Goal: Find specific page/section: Find specific page/section

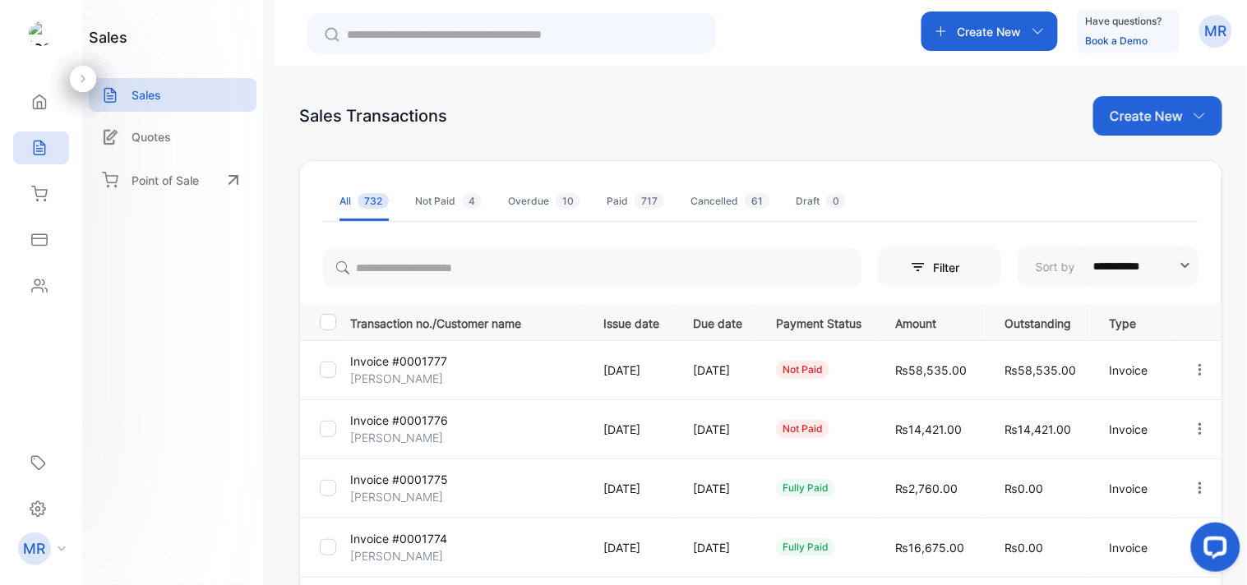
scroll to position [35, 0]
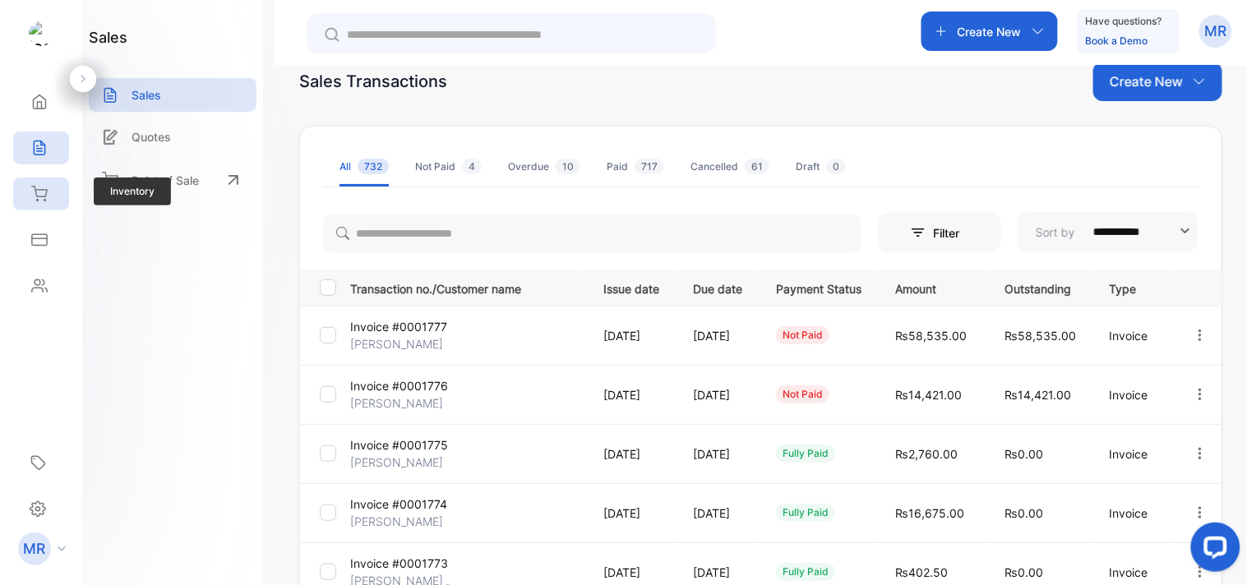
click at [44, 193] on icon at bounding box center [39, 194] width 16 height 16
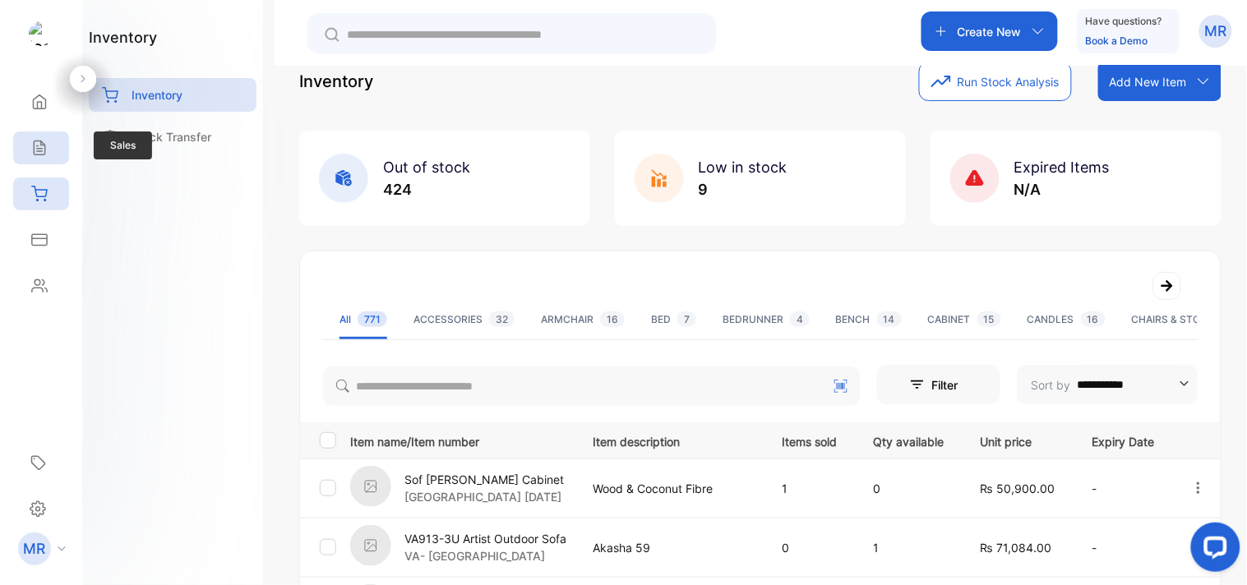
click at [38, 141] on icon at bounding box center [39, 148] width 11 height 14
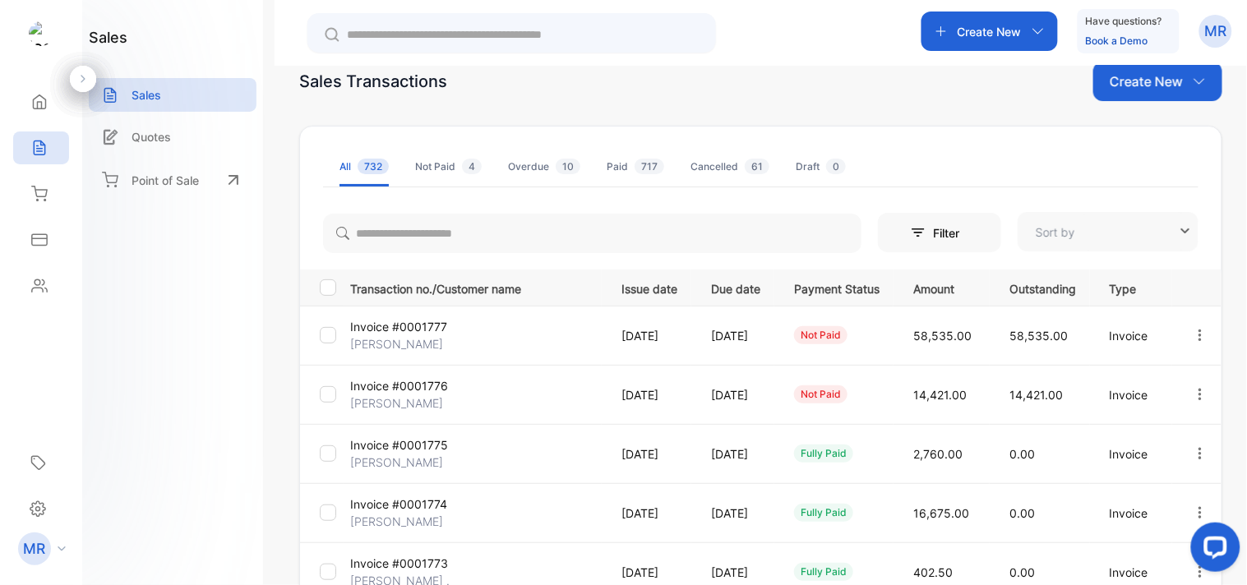
type input "**********"
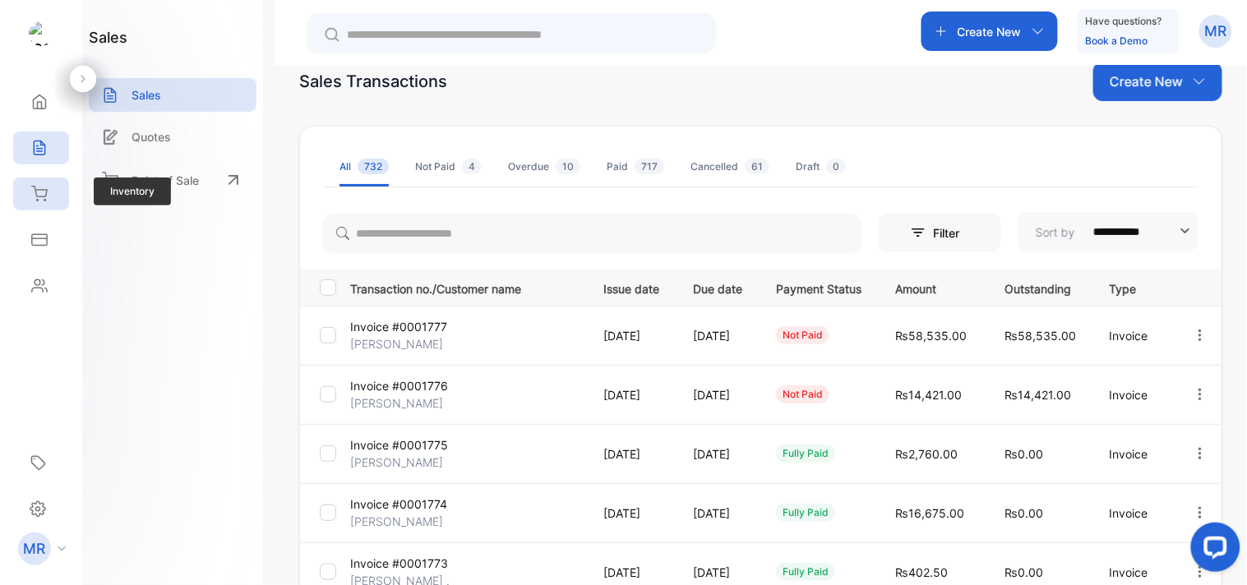
click at [39, 201] on icon at bounding box center [39, 194] width 16 height 16
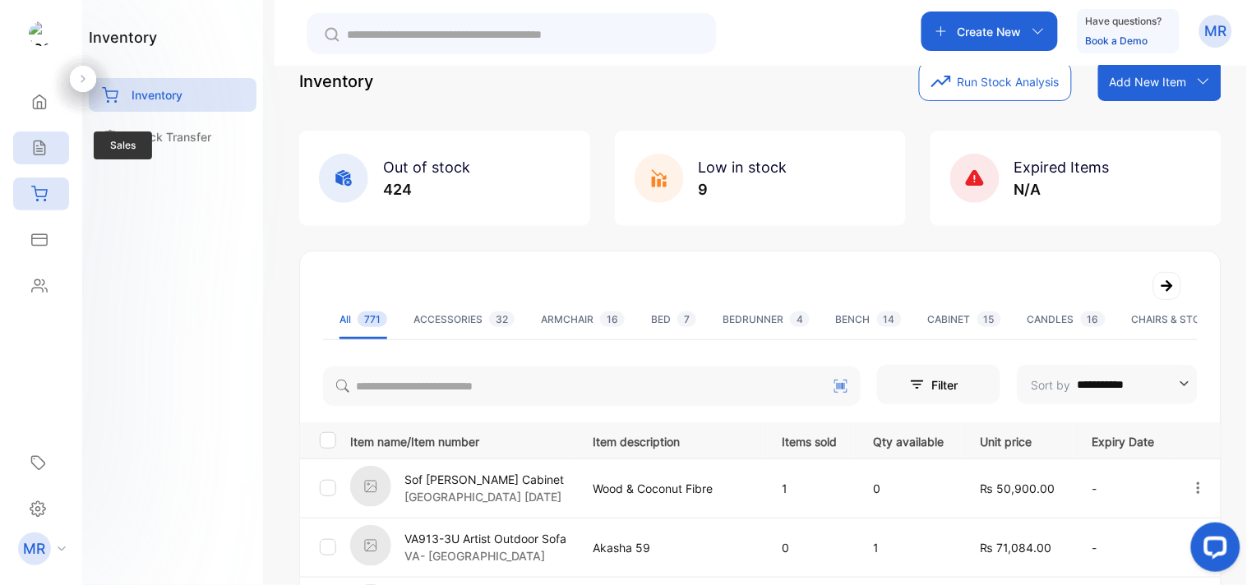
click at [39, 145] on icon at bounding box center [39, 148] width 16 height 16
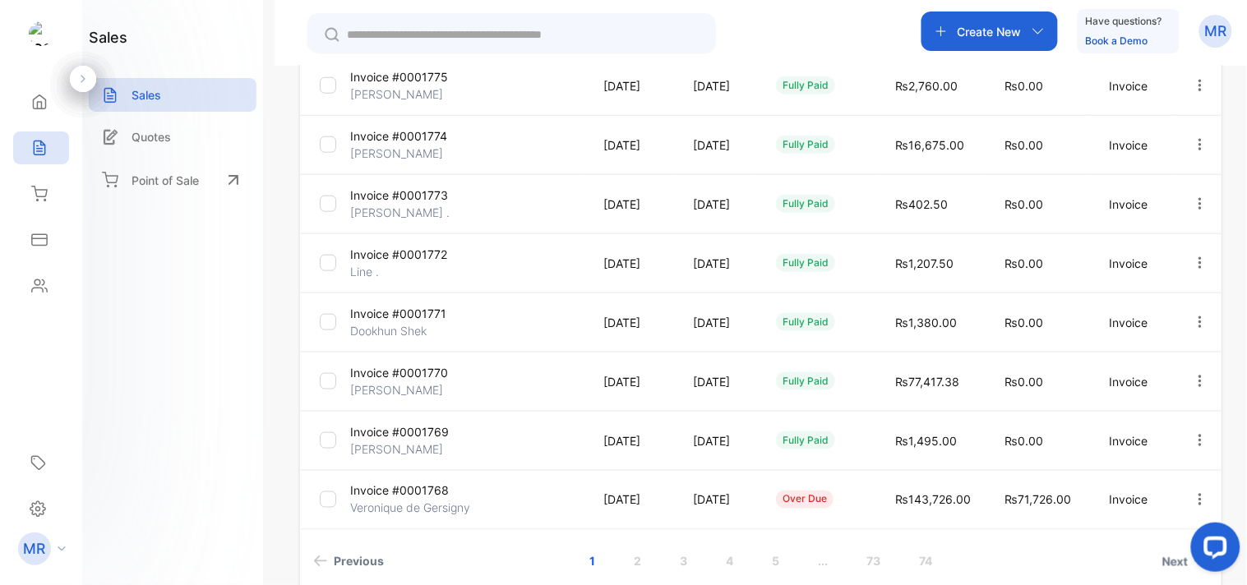
scroll to position [477, 0]
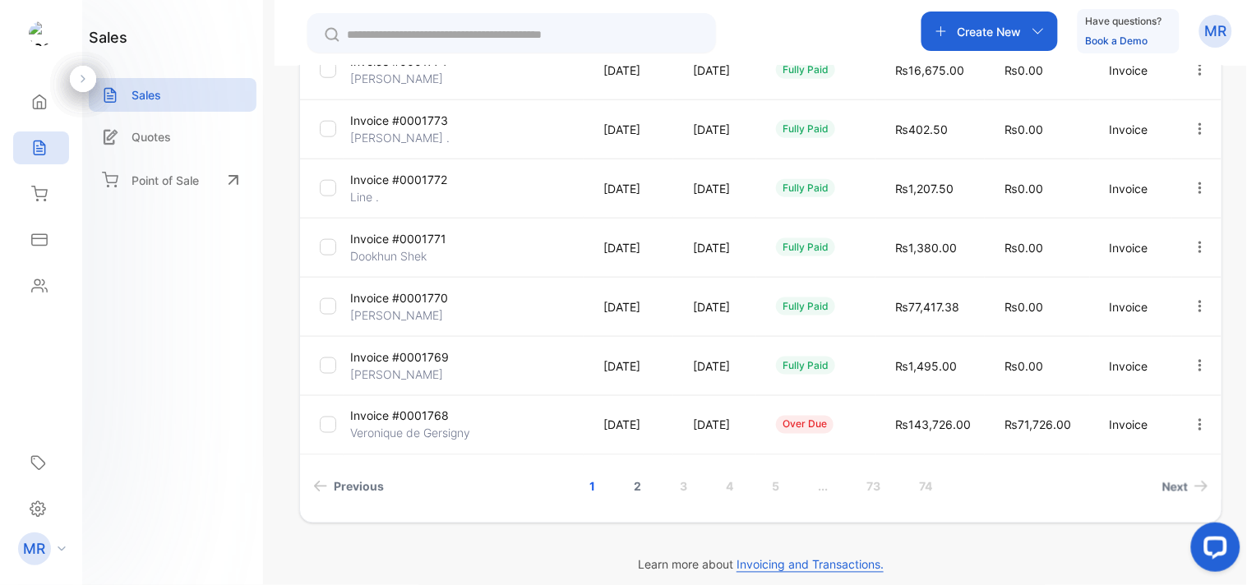
click at [631, 478] on link "2" at bounding box center [637, 487] width 47 height 30
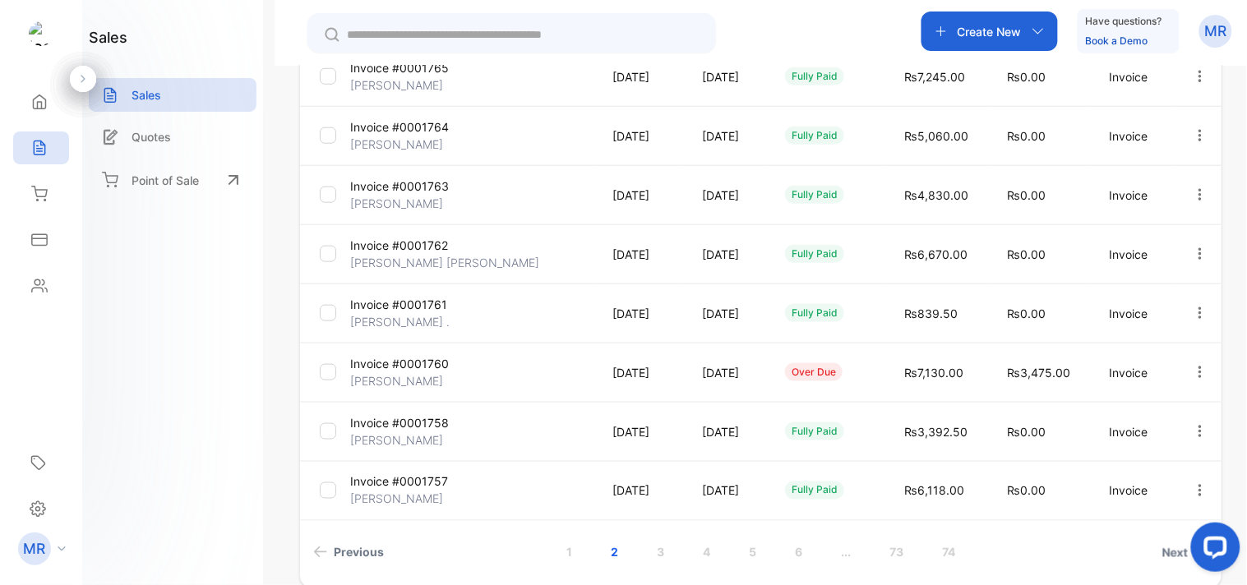
scroll to position [491, 0]
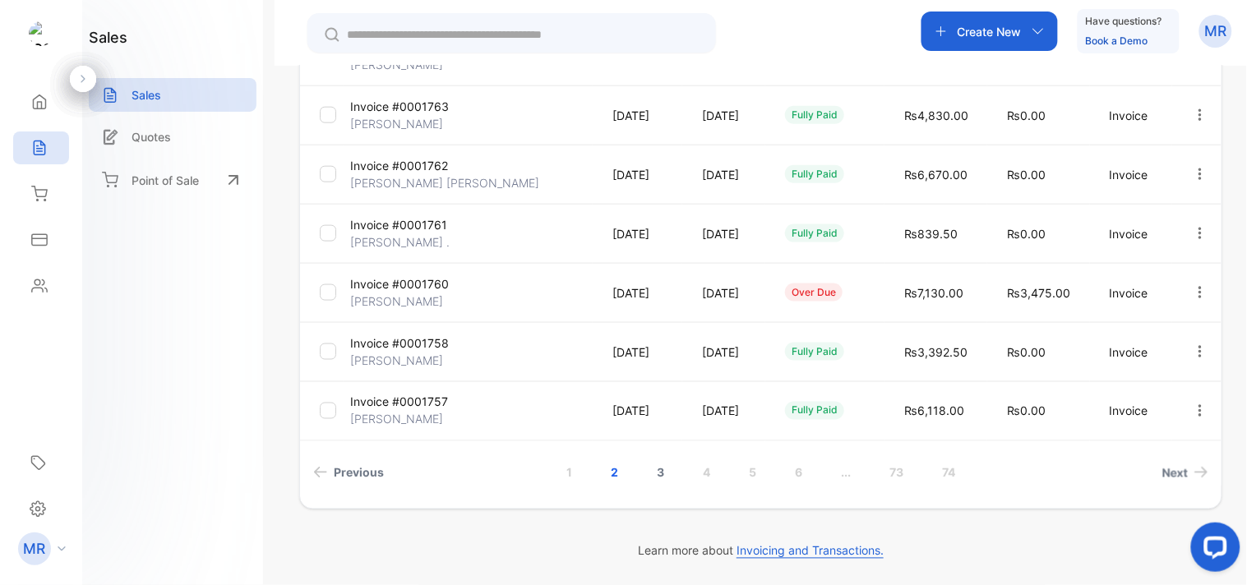
click at [655, 477] on link "3" at bounding box center [660, 473] width 47 height 30
click at [702, 467] on link "4" at bounding box center [706, 473] width 47 height 30
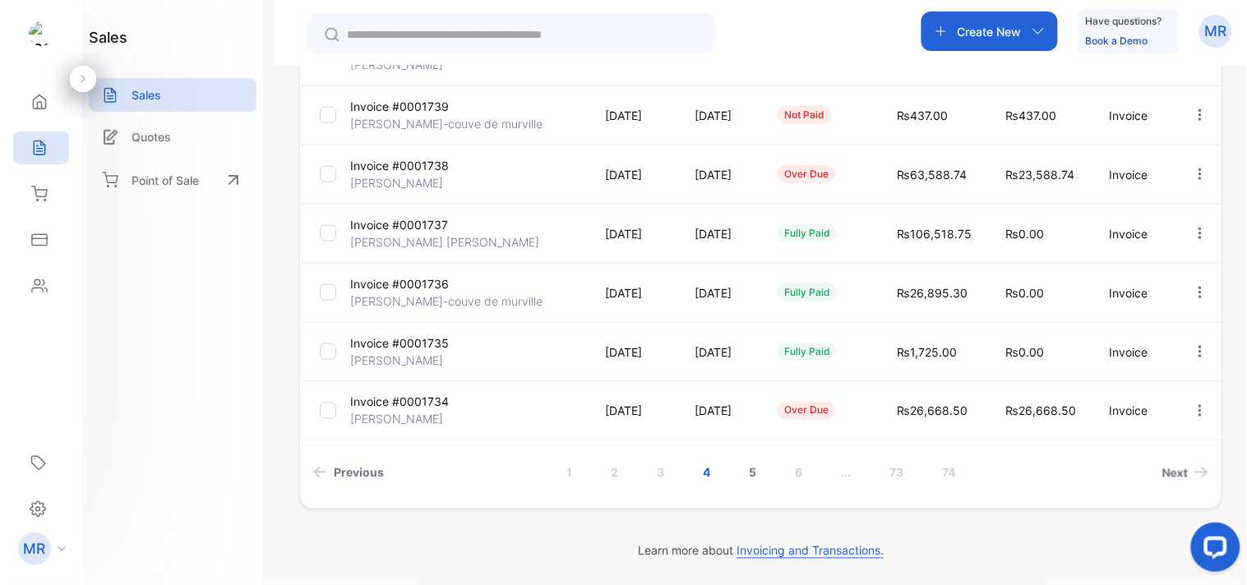
click at [740, 465] on link "5" at bounding box center [752, 473] width 47 height 30
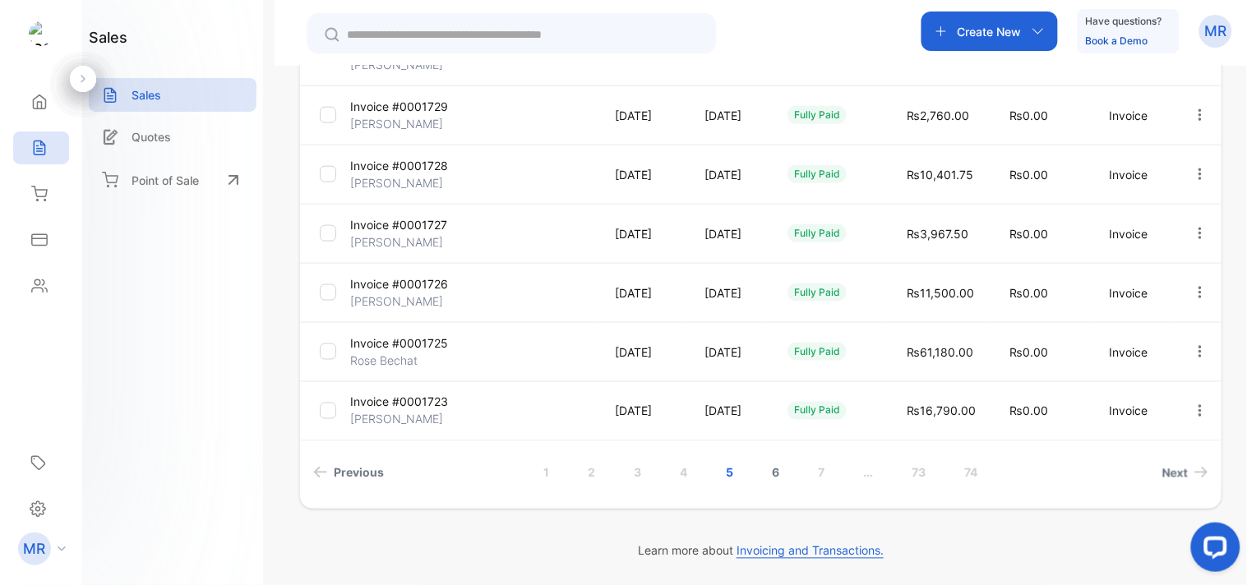
click at [770, 468] on link "6" at bounding box center [776, 473] width 47 height 30
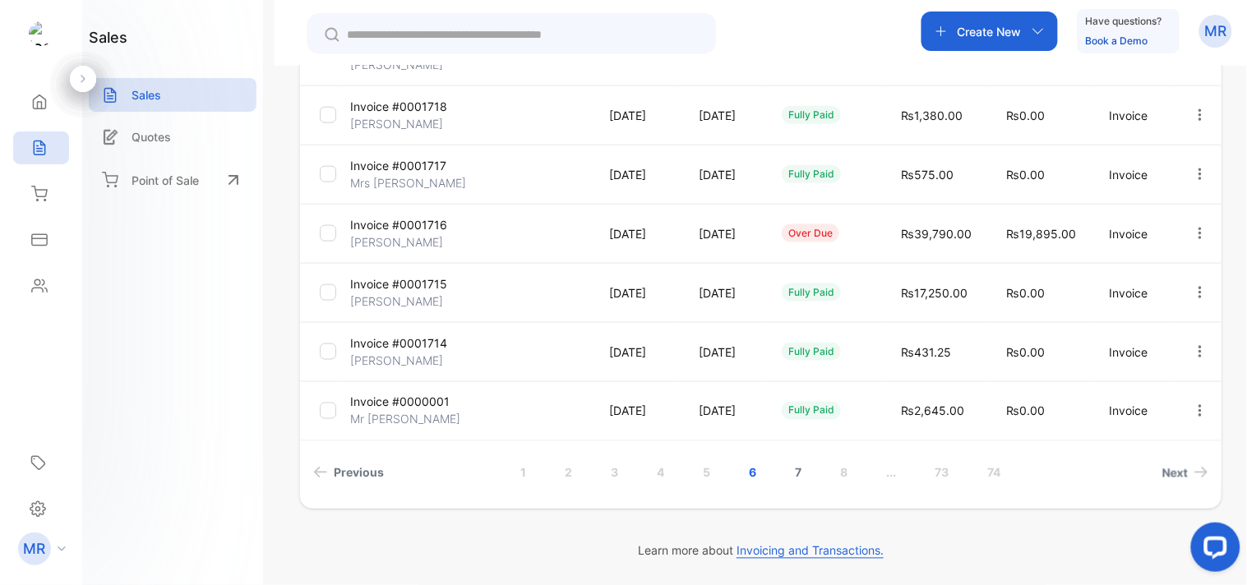
click at [798, 462] on link "7" at bounding box center [799, 473] width 46 height 30
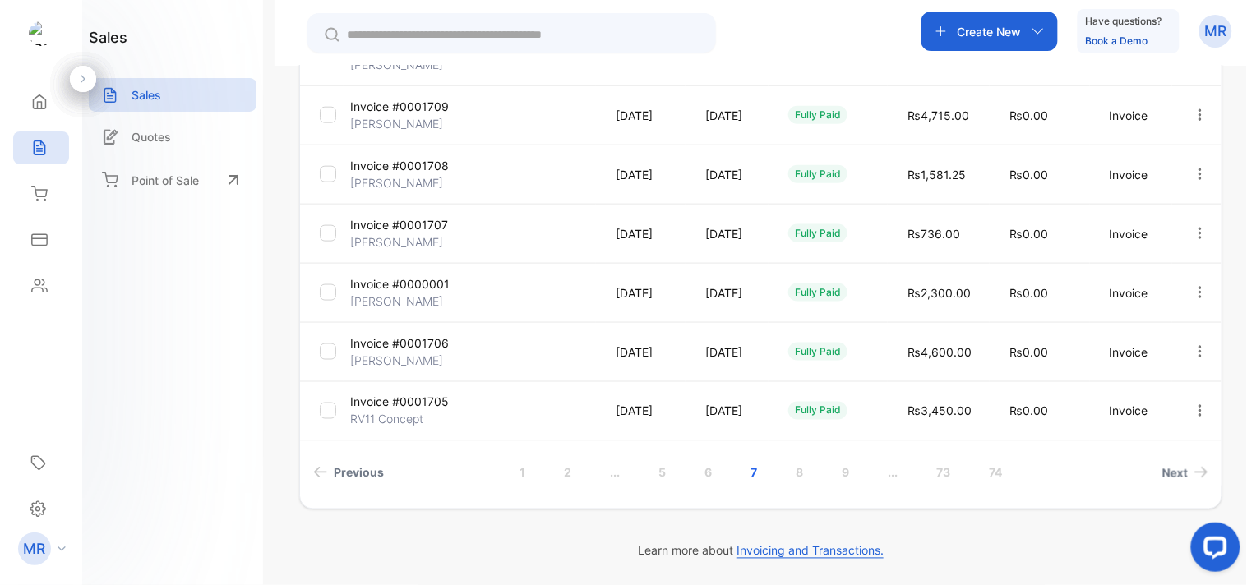
click at [1196, 409] on icon "button" at bounding box center [1199, 410] width 15 height 15
click at [1163, 458] on span "View / Edit Invoice" at bounding box center [1159, 458] width 117 height 20
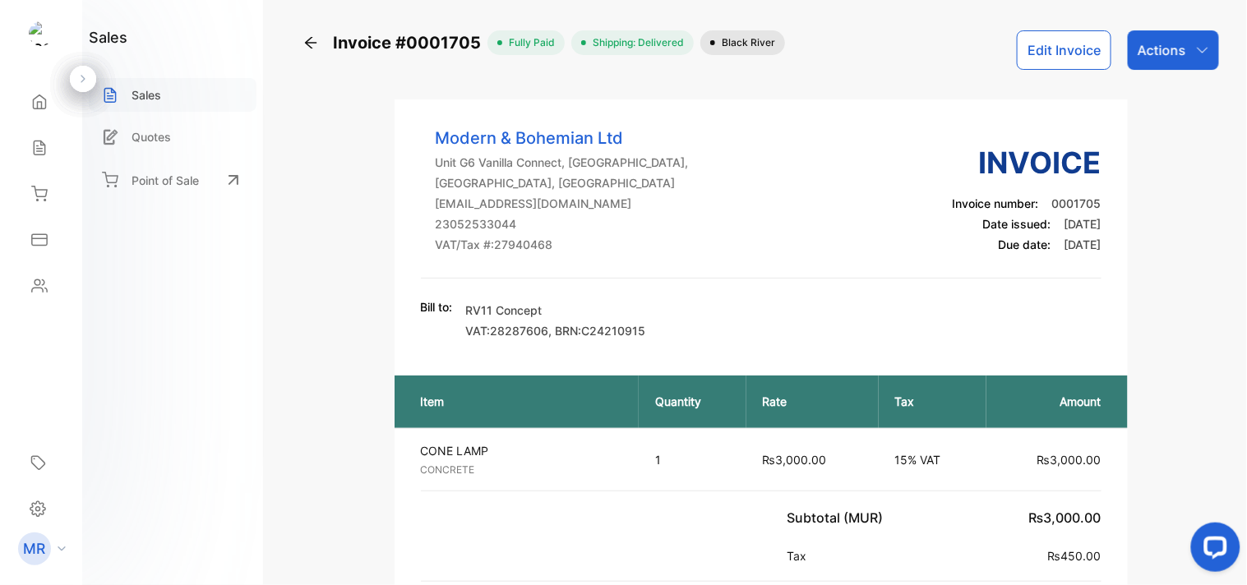
click at [137, 95] on p "Sales" at bounding box center [146, 94] width 30 height 17
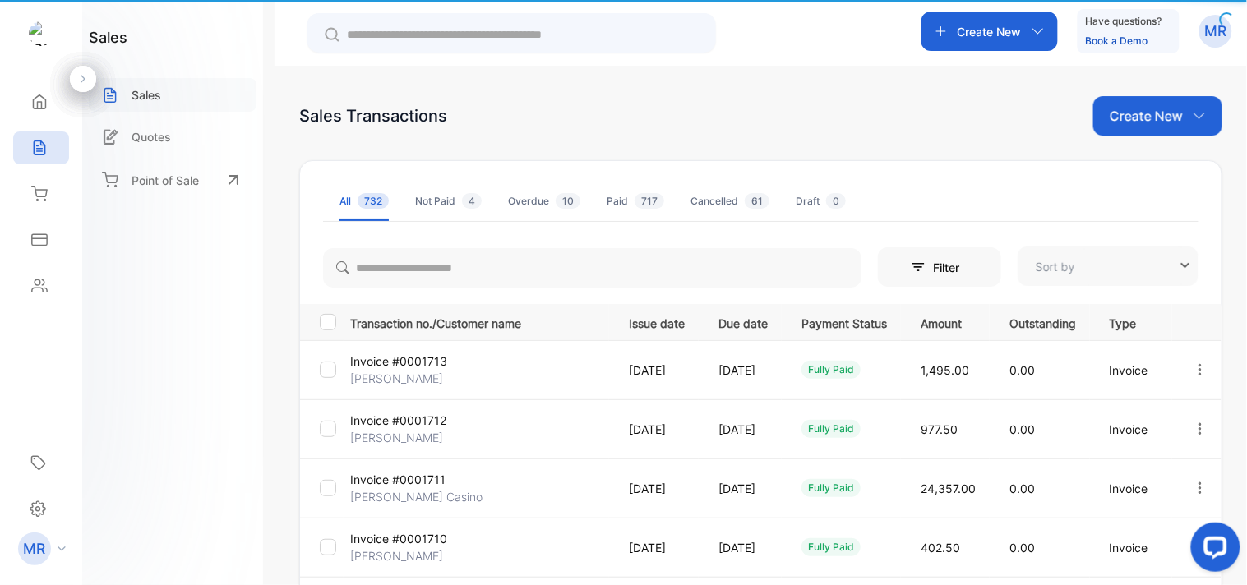
type input "**********"
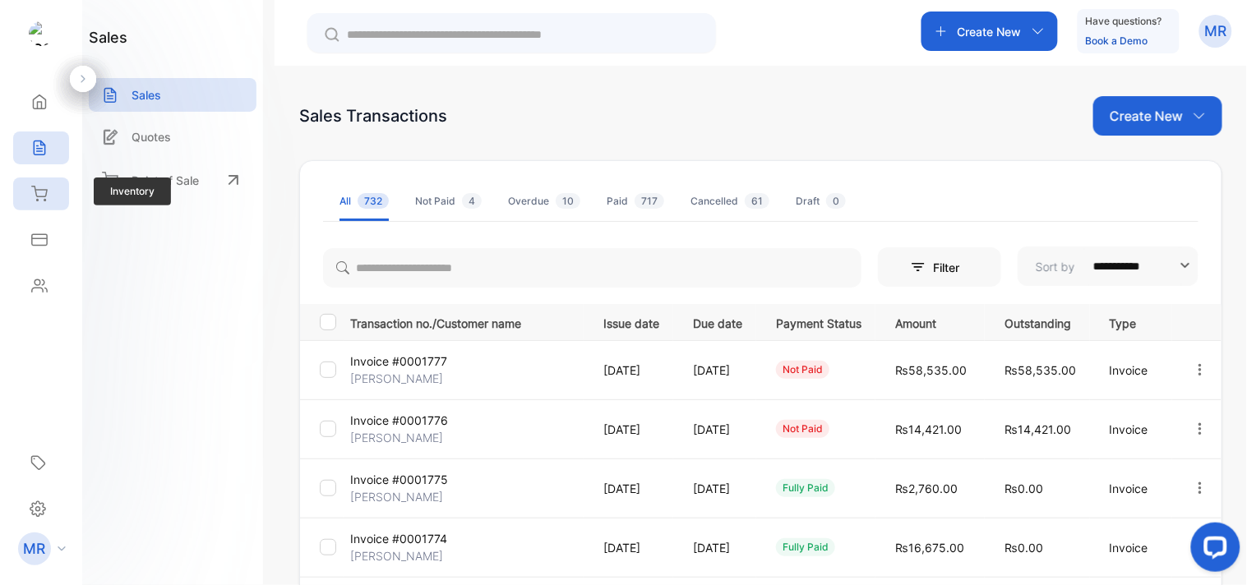
click at [35, 198] on icon at bounding box center [39, 194] width 16 height 16
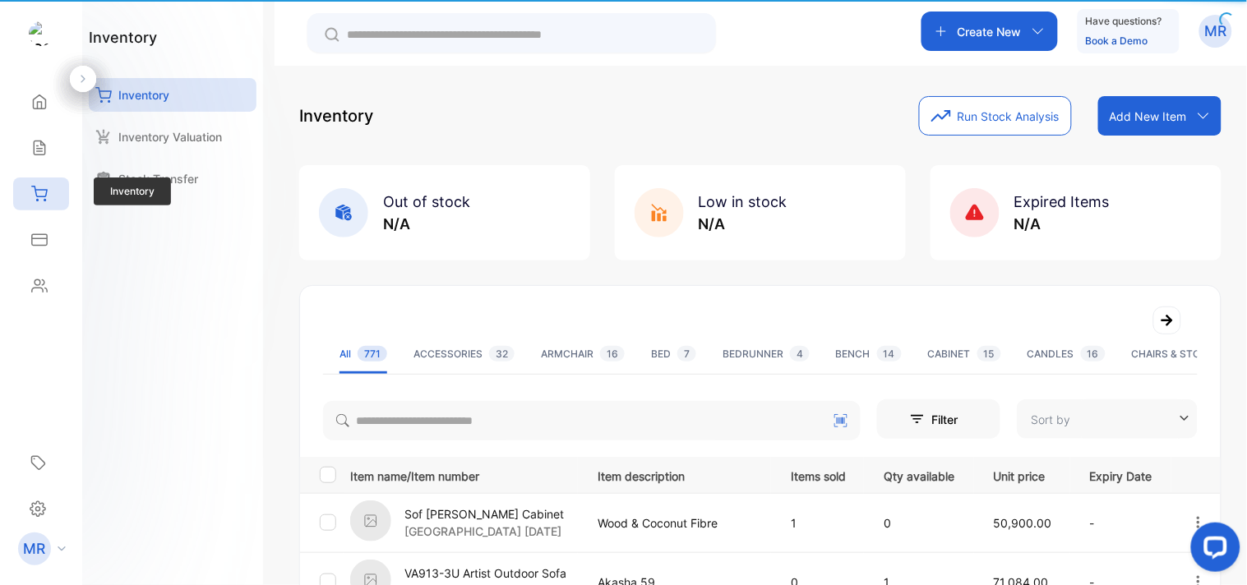
type input "**********"
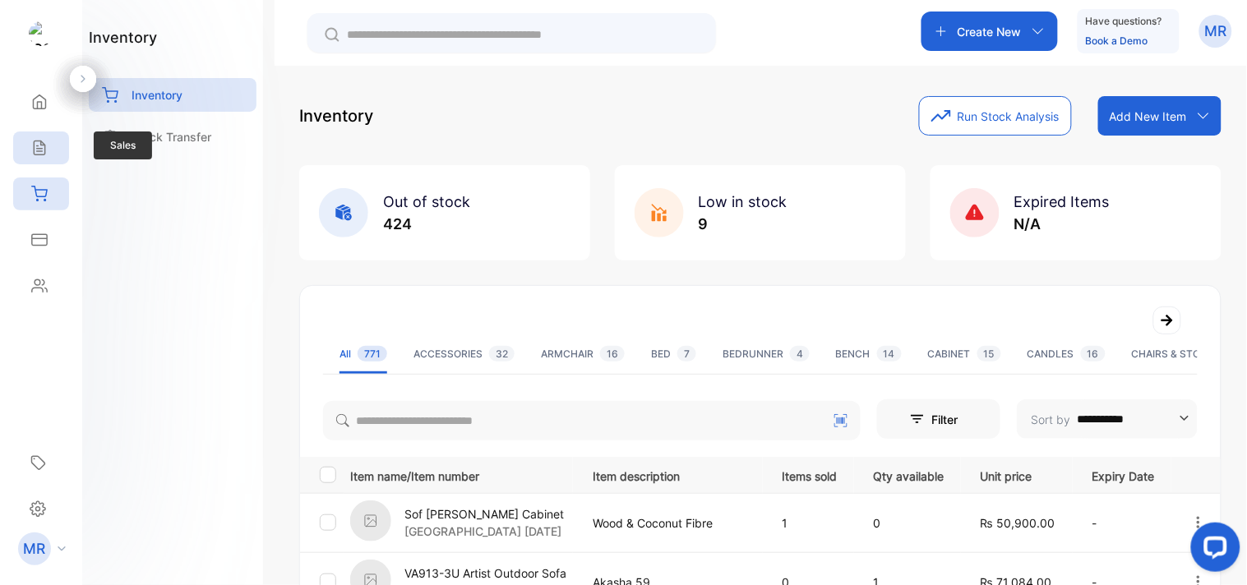
click at [45, 146] on icon at bounding box center [39, 148] width 16 height 16
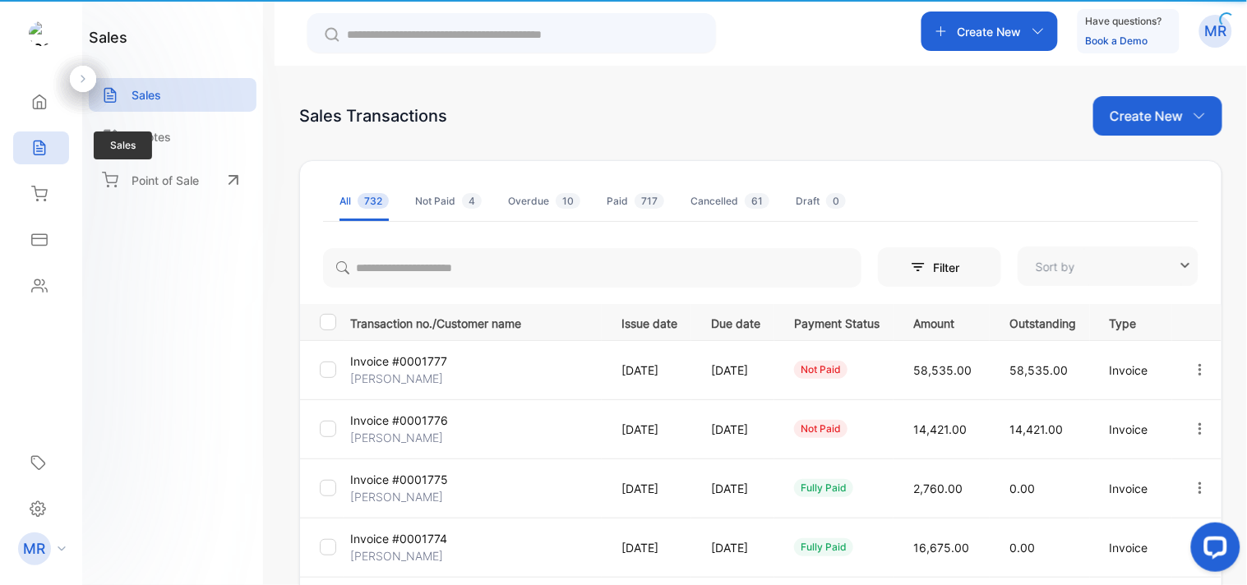
type input "**********"
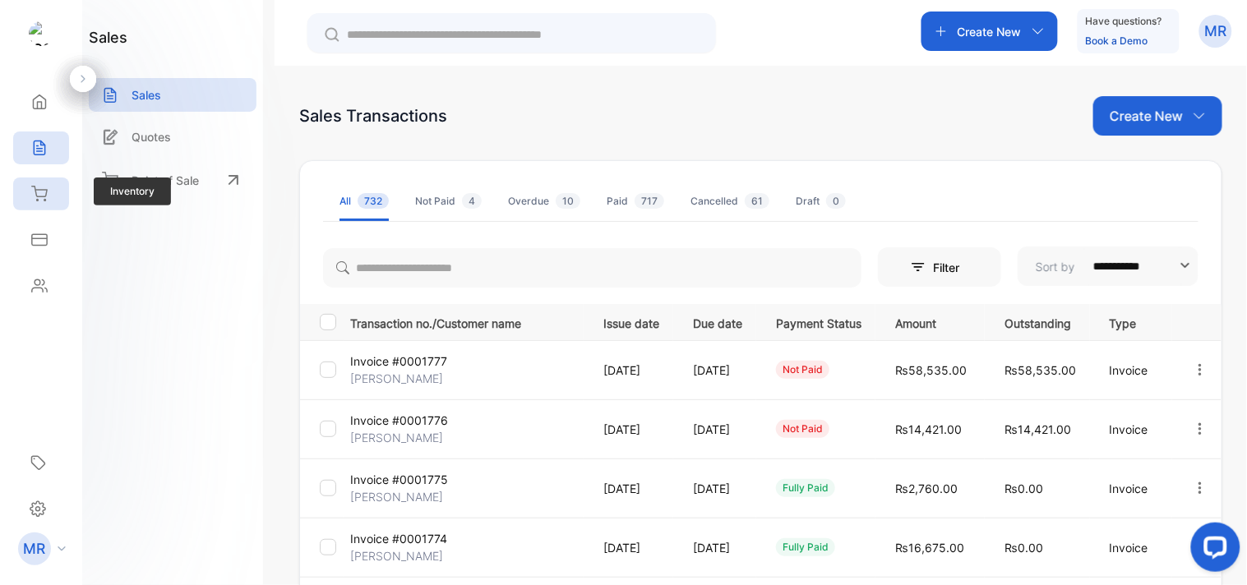
click at [43, 191] on icon at bounding box center [39, 194] width 16 height 16
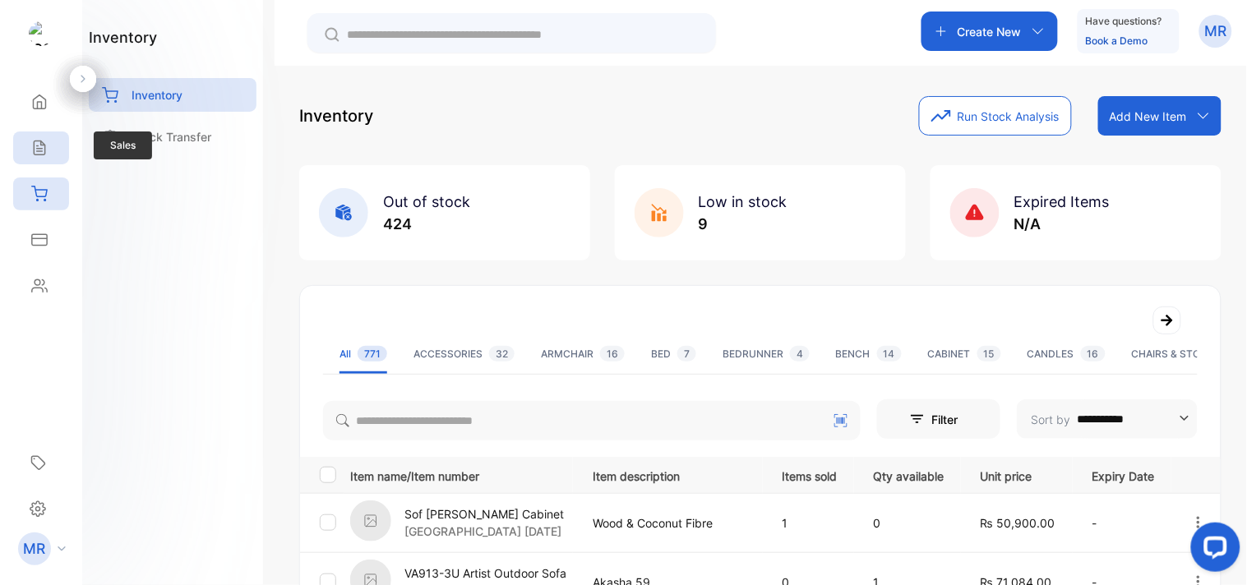
click at [38, 154] on icon at bounding box center [39, 148] width 16 height 16
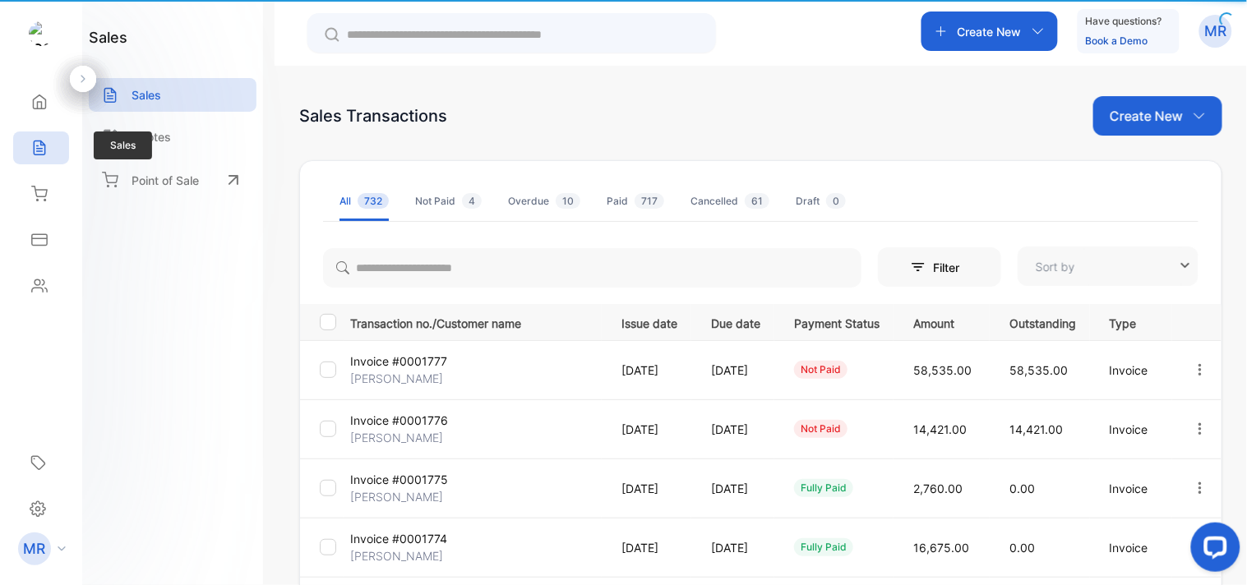
type input "**********"
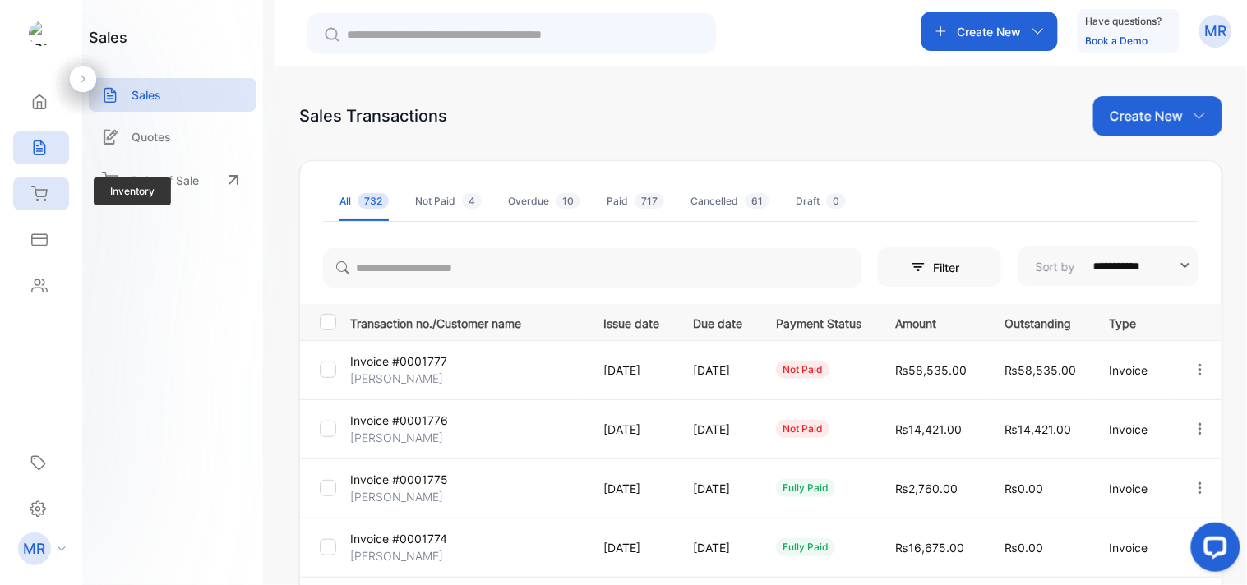
click at [30, 189] on div "Inventory" at bounding box center [36, 194] width 21 height 16
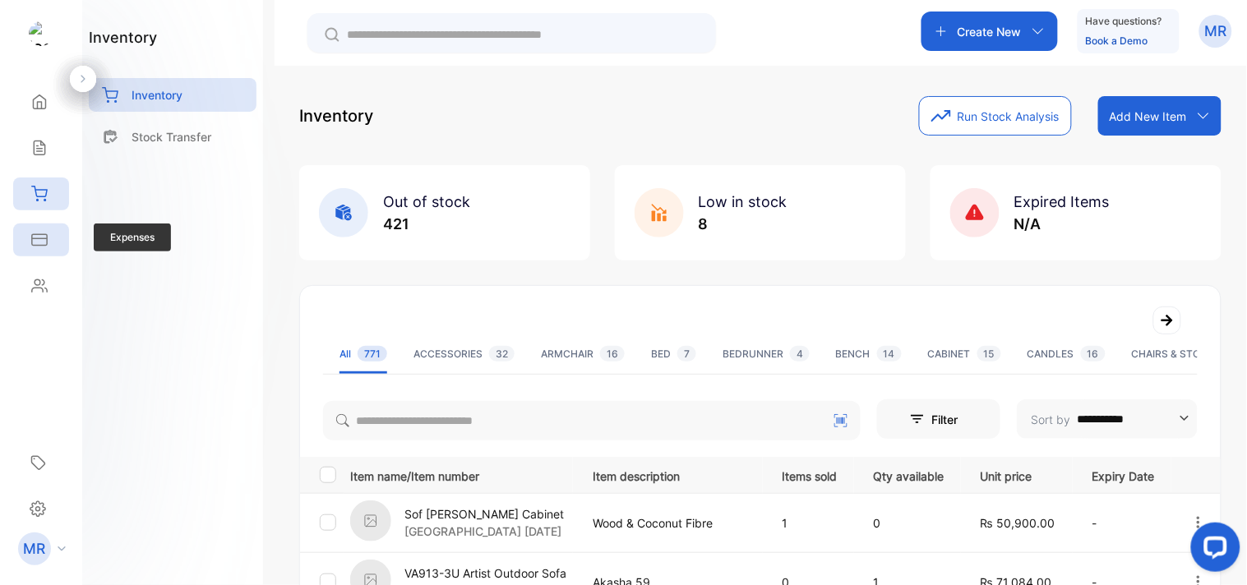
click at [38, 234] on icon at bounding box center [39, 239] width 15 height 11
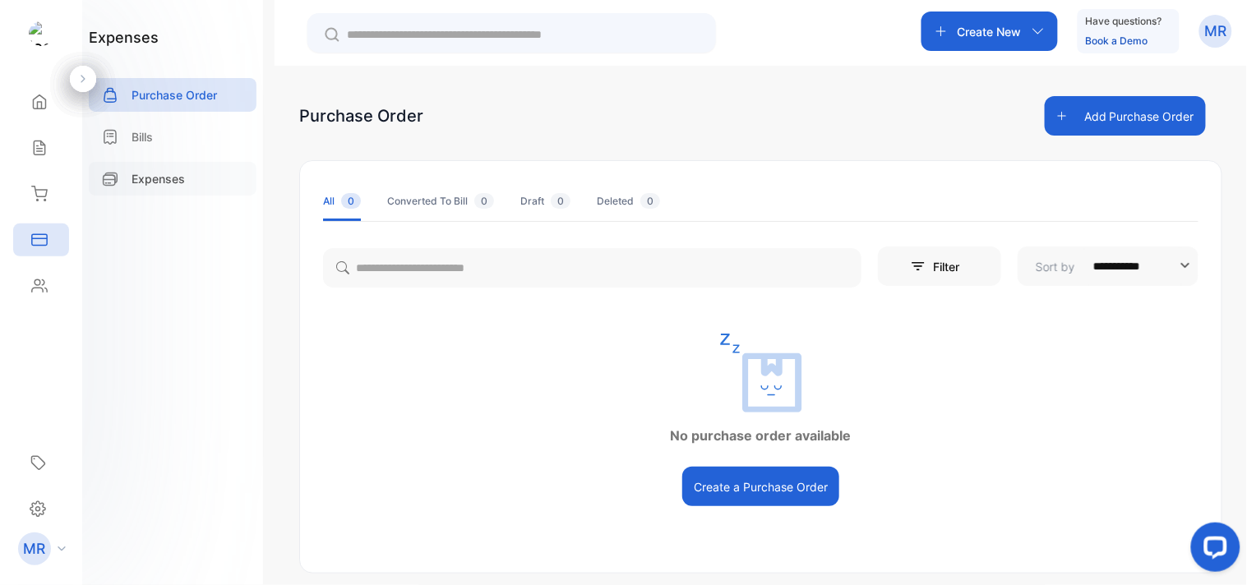
click at [175, 168] on div "Expenses" at bounding box center [173, 179] width 168 height 34
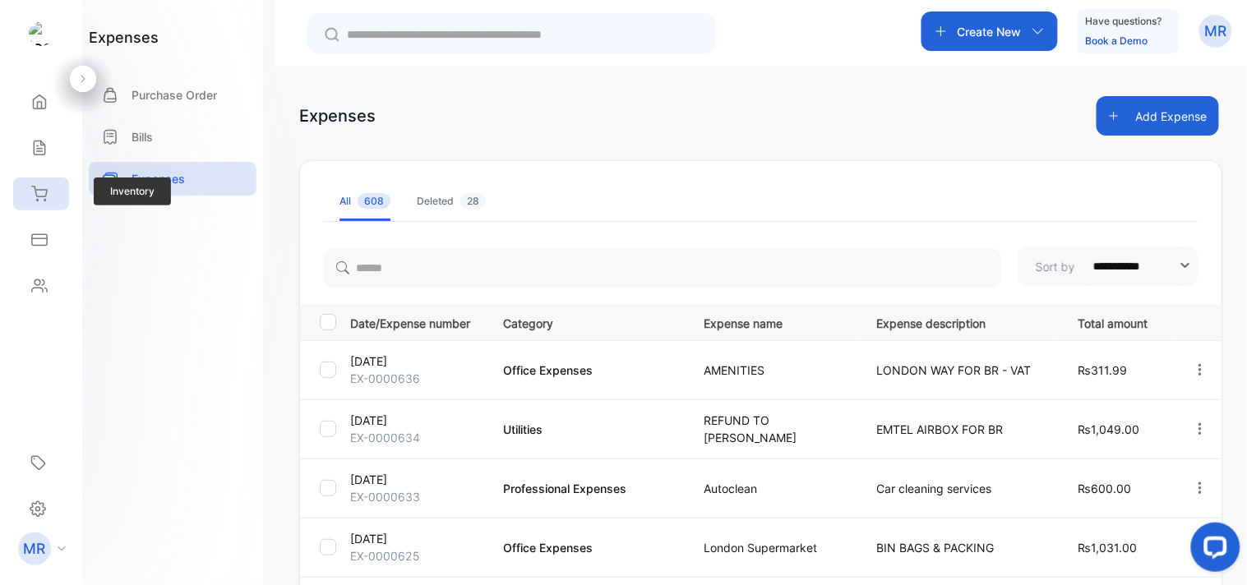
click at [36, 194] on icon at bounding box center [39, 194] width 15 height 14
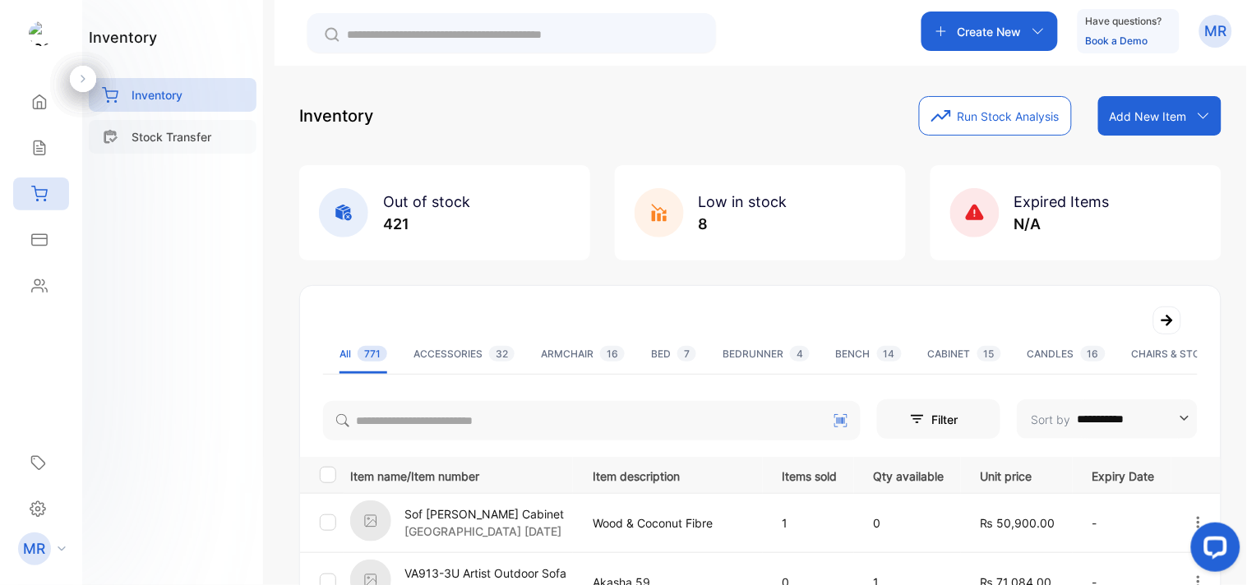
click at [175, 135] on p "Stock Transfer" at bounding box center [171, 136] width 80 height 17
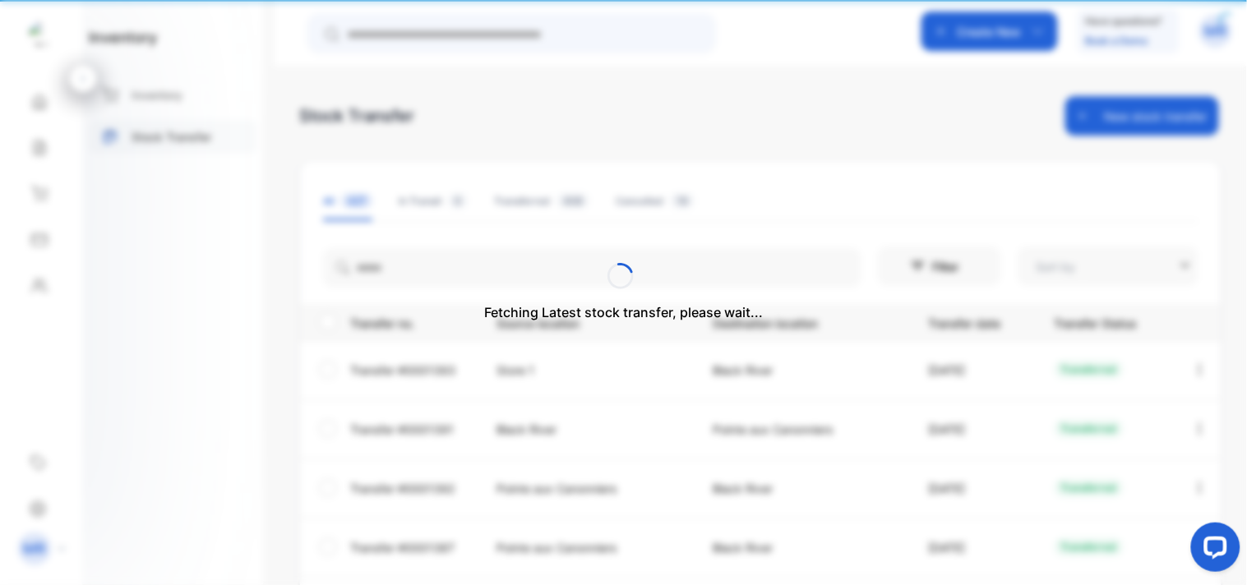
type input "**********"
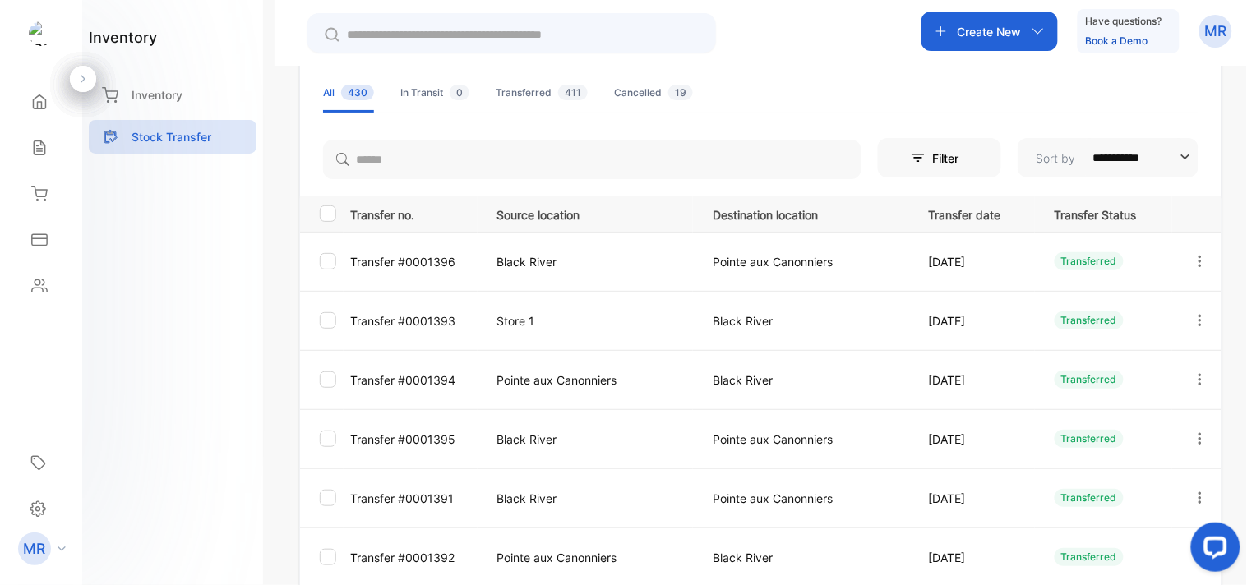
scroll to position [109, 0]
click at [1194, 258] on icon "button" at bounding box center [1199, 260] width 15 height 15
click at [1170, 297] on div "View/Edit" at bounding box center [1138, 307] width 185 height 33
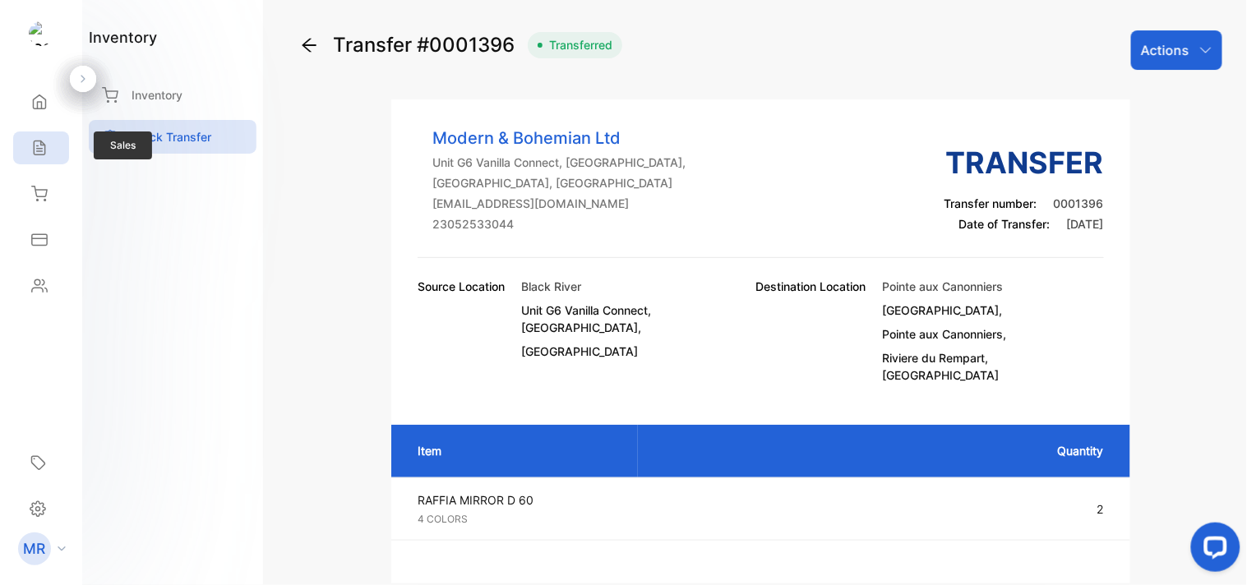
click at [34, 142] on icon at bounding box center [39, 148] width 11 height 14
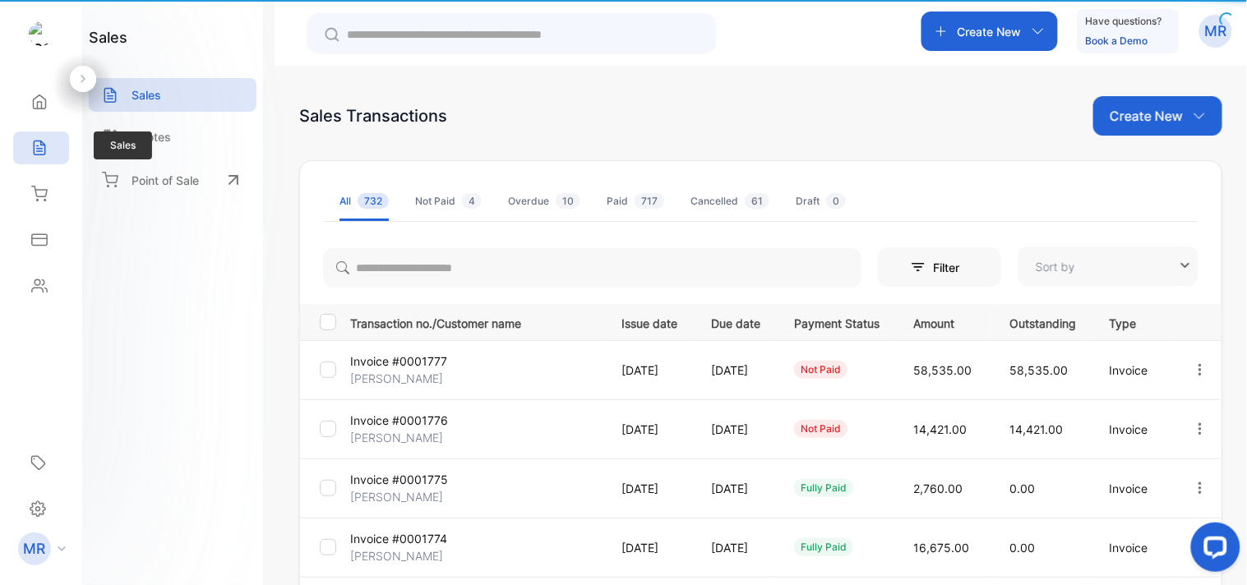
type input "**********"
